Goal: Navigation & Orientation: Find specific page/section

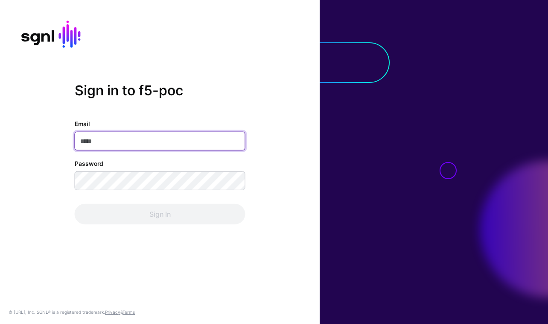
click at [0, 323] on com-1password-button at bounding box center [0, 324] width 0 height 0
